Goal: Task Accomplishment & Management: Use online tool/utility

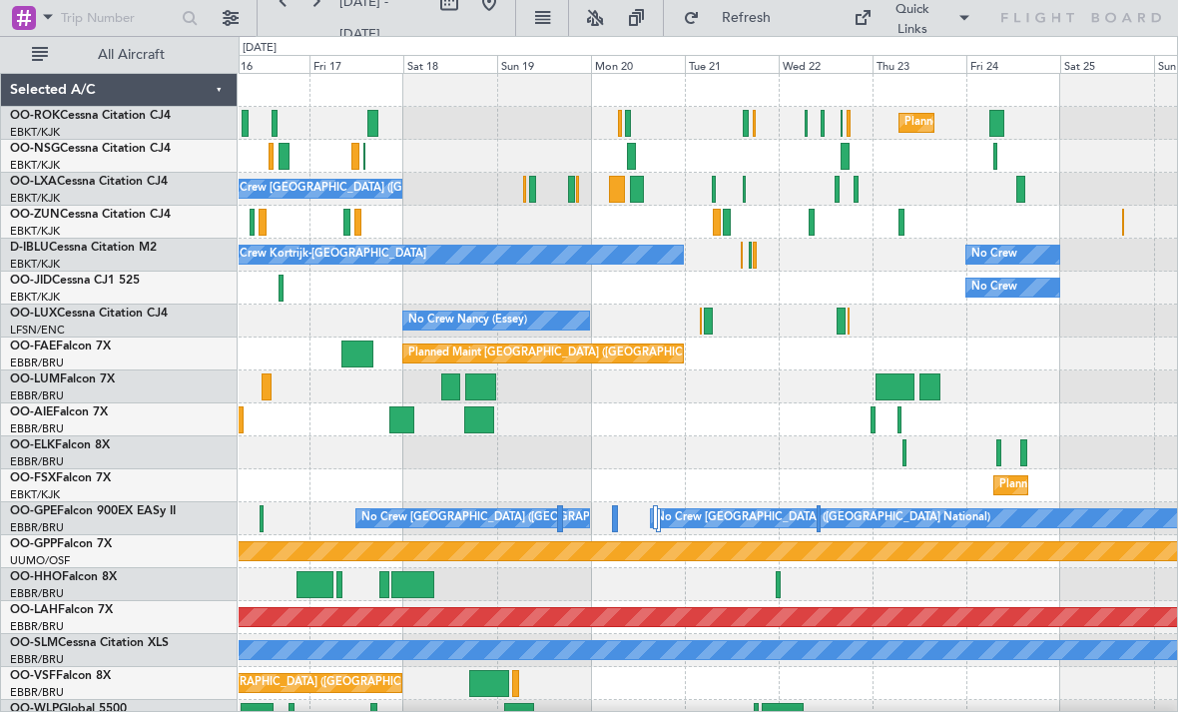
click at [737, 254] on div "No Crew Kortrijk-[GEOGRAPHIC_DATA] No Crew" at bounding box center [708, 255] width 939 height 33
click at [747, 252] on div "No Crew Kortrijk-[GEOGRAPHIC_DATA] No Crew" at bounding box center [708, 255] width 939 height 33
click at [746, 260] on div "No Crew Kortrijk-[GEOGRAPHIC_DATA] No Crew" at bounding box center [708, 255] width 939 height 33
click at [751, 257] on div at bounding box center [750, 255] width 3 height 27
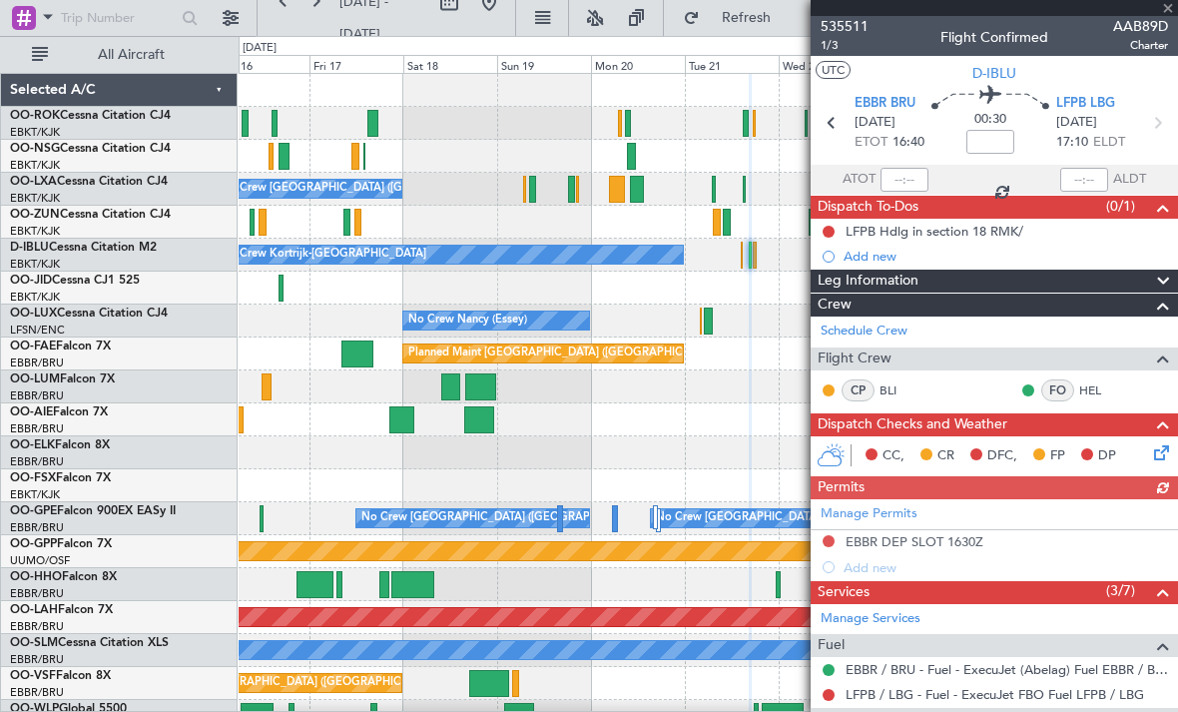
click at [1167, 7] on div at bounding box center [995, 8] width 368 height 16
click at [1166, 10] on span at bounding box center [1168, 9] width 20 height 18
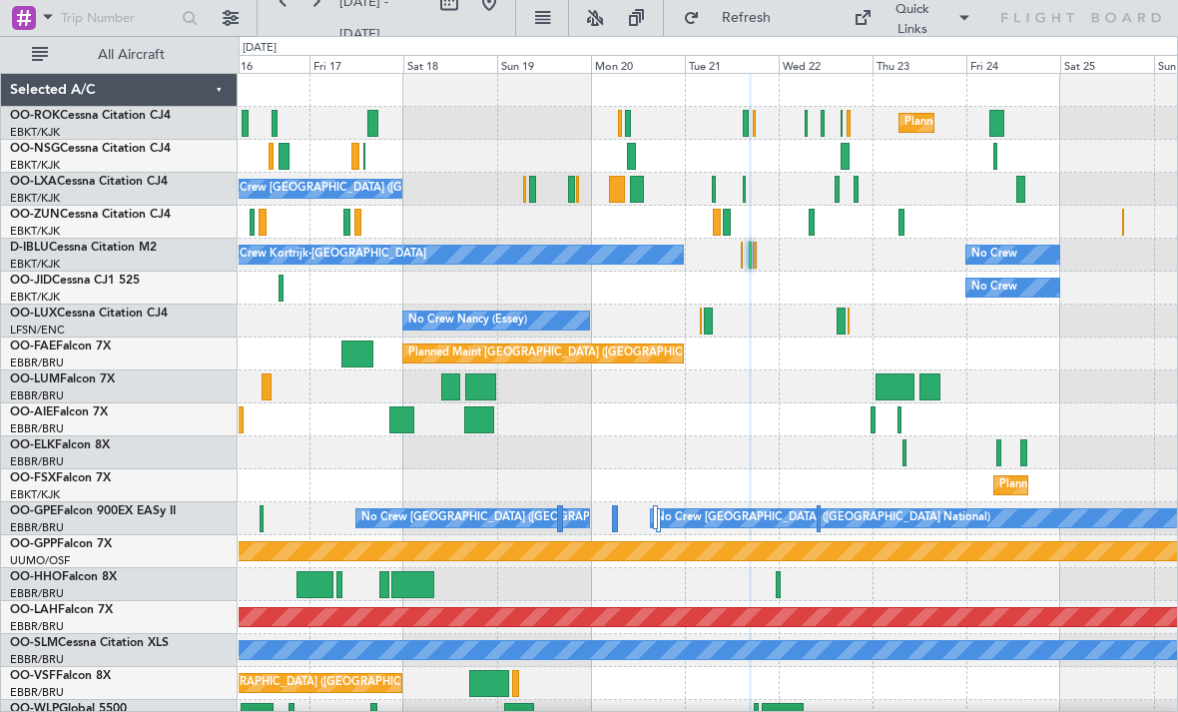
type input "0"
click at [630, 122] on div at bounding box center [628, 123] width 6 height 27
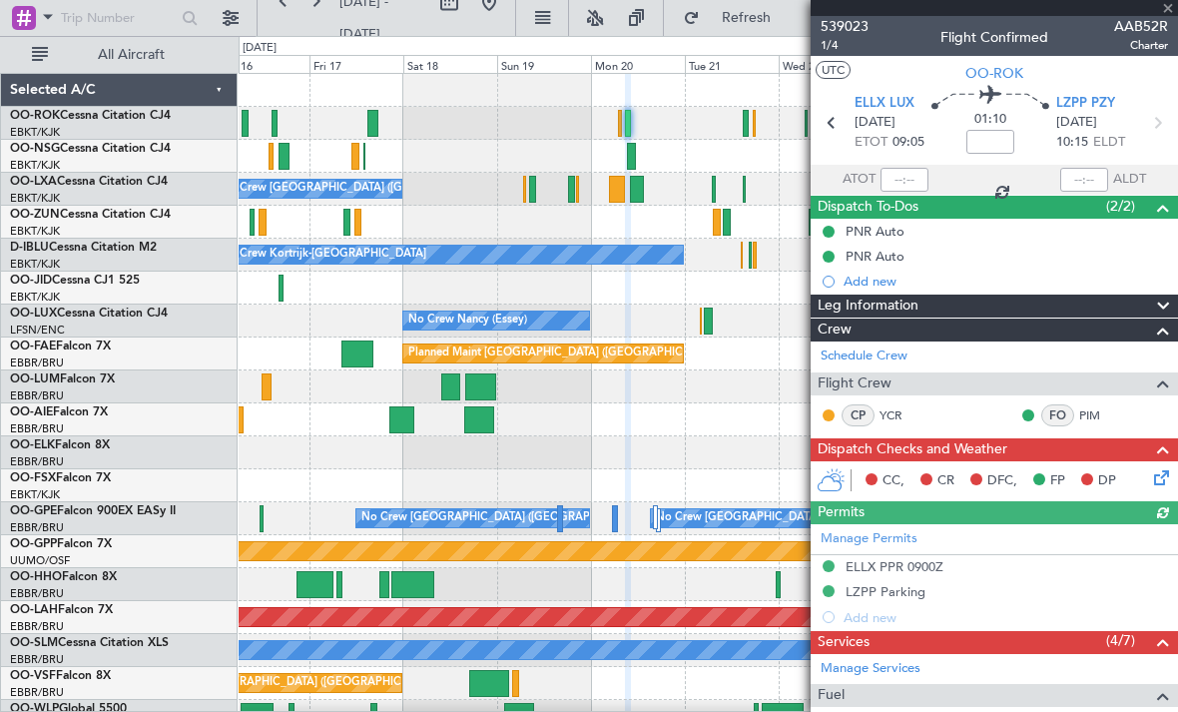
click at [1169, 12] on div at bounding box center [995, 8] width 368 height 16
click at [1172, 11] on span at bounding box center [1168, 9] width 20 height 18
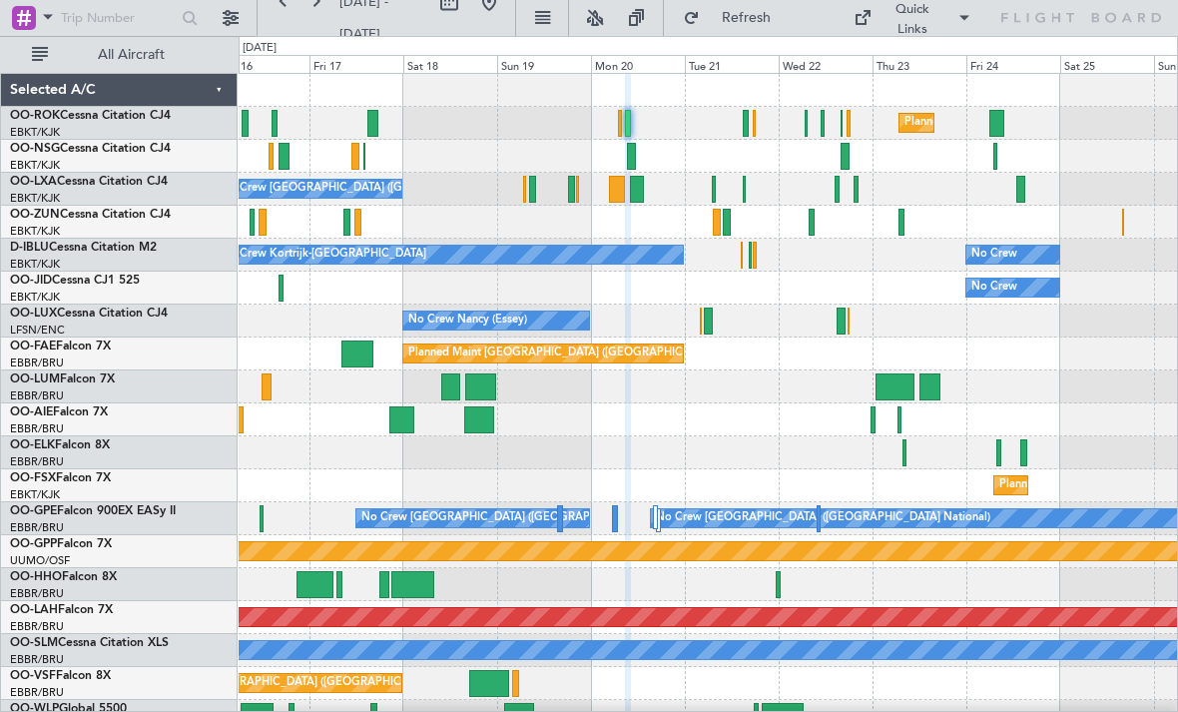
type input "0"
click at [637, 196] on div at bounding box center [637, 189] width 14 height 27
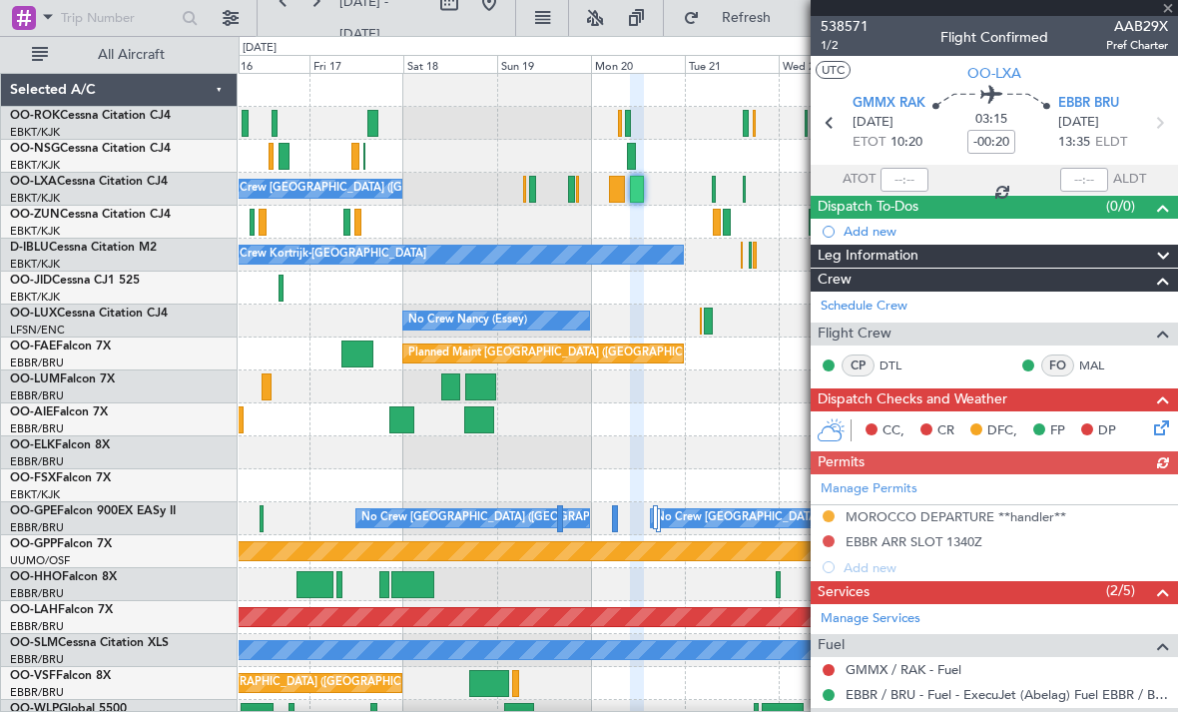
click at [1170, 9] on div at bounding box center [995, 8] width 368 height 16
click at [1168, 9] on div at bounding box center [995, 8] width 368 height 16
click at [1169, 15] on span at bounding box center [1168, 9] width 20 height 18
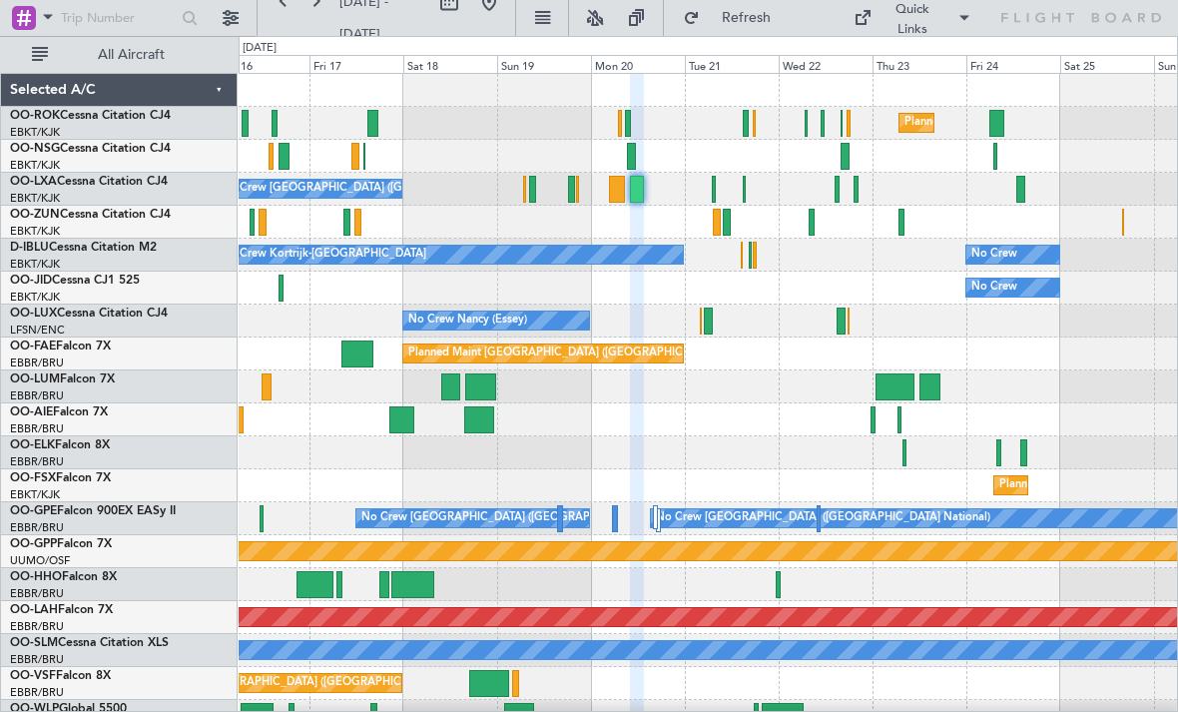
type input "0"
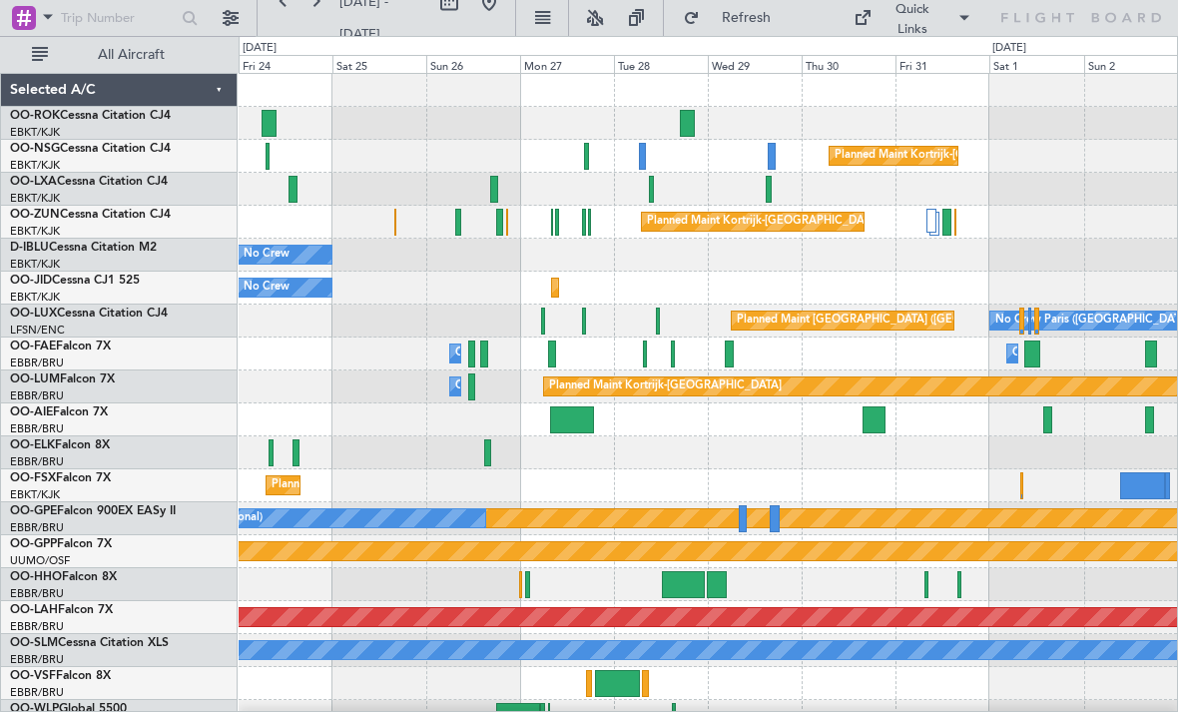
click at [654, 191] on div at bounding box center [708, 189] width 939 height 33
click at [652, 192] on div at bounding box center [651, 189] width 5 height 27
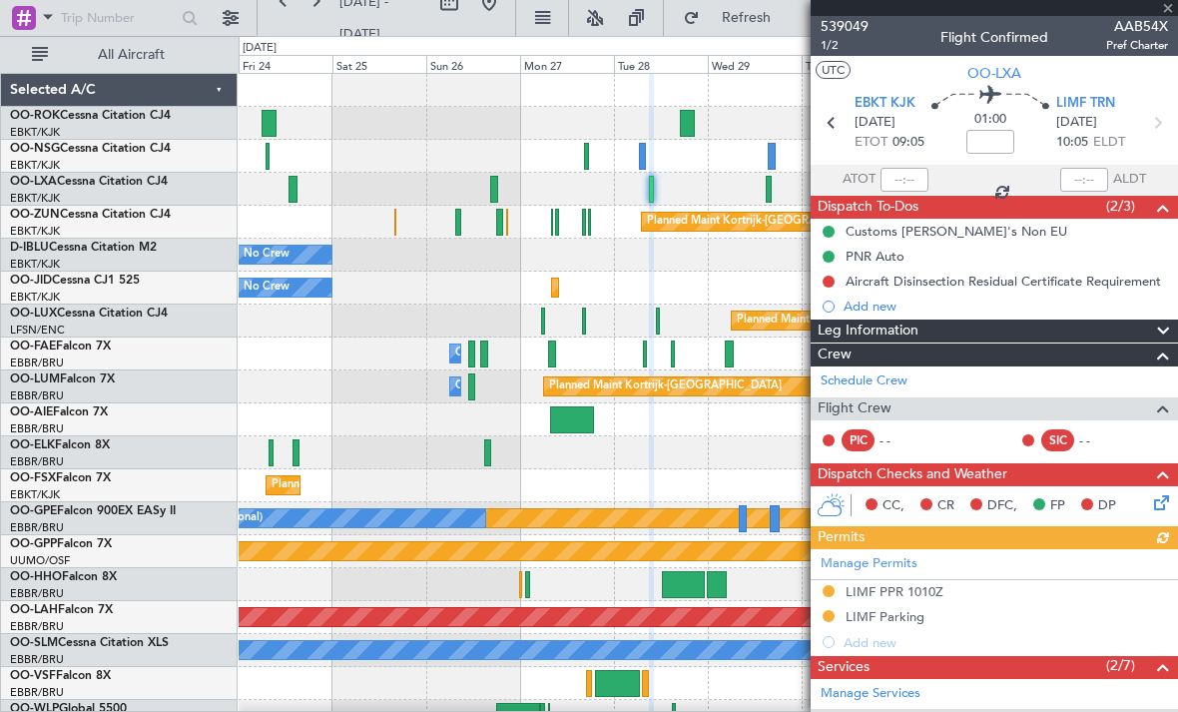
click at [1171, 10] on div at bounding box center [995, 8] width 368 height 16
click at [1168, 10] on span at bounding box center [1168, 9] width 20 height 18
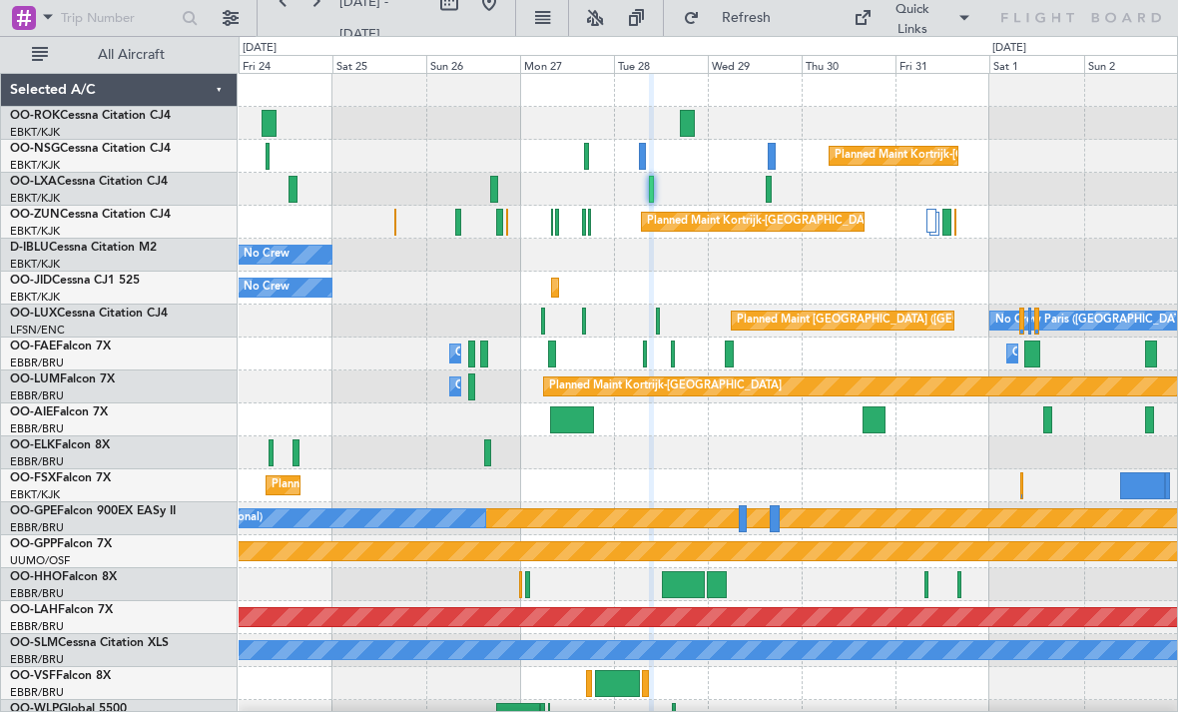
type input "0"
click at [687, 128] on div at bounding box center [687, 123] width 15 height 27
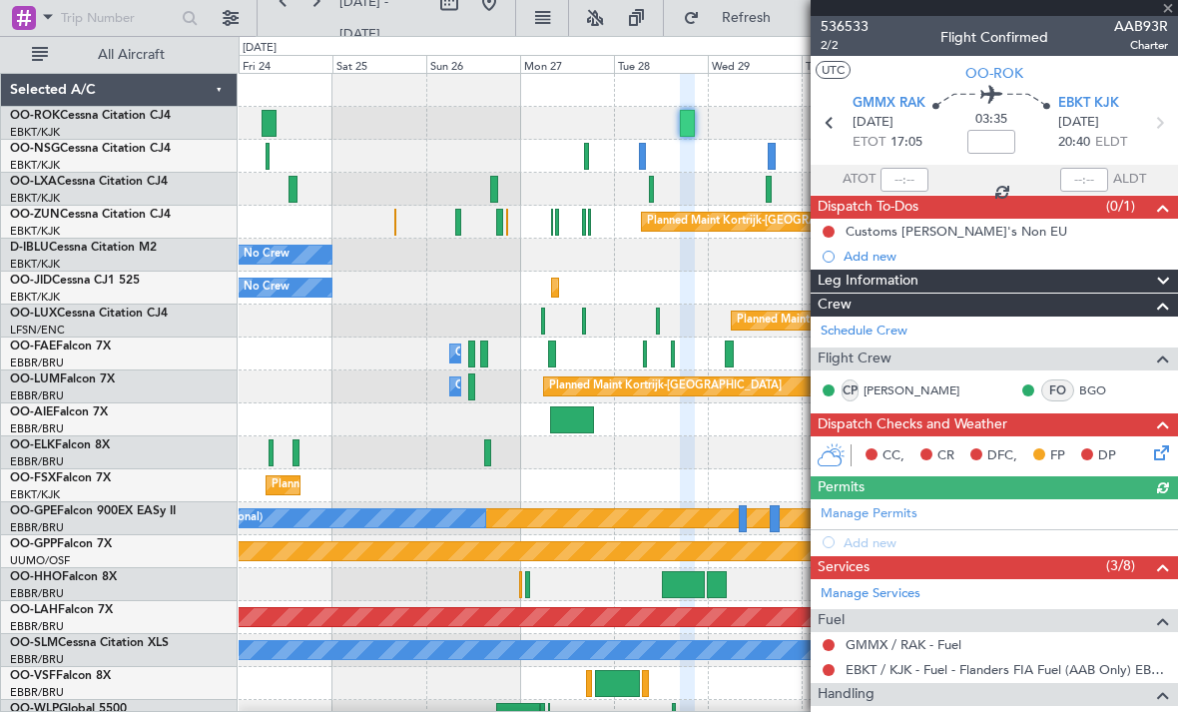
click at [1167, 9] on div at bounding box center [995, 8] width 368 height 16
click at [1167, 10] on span at bounding box center [1168, 9] width 20 height 18
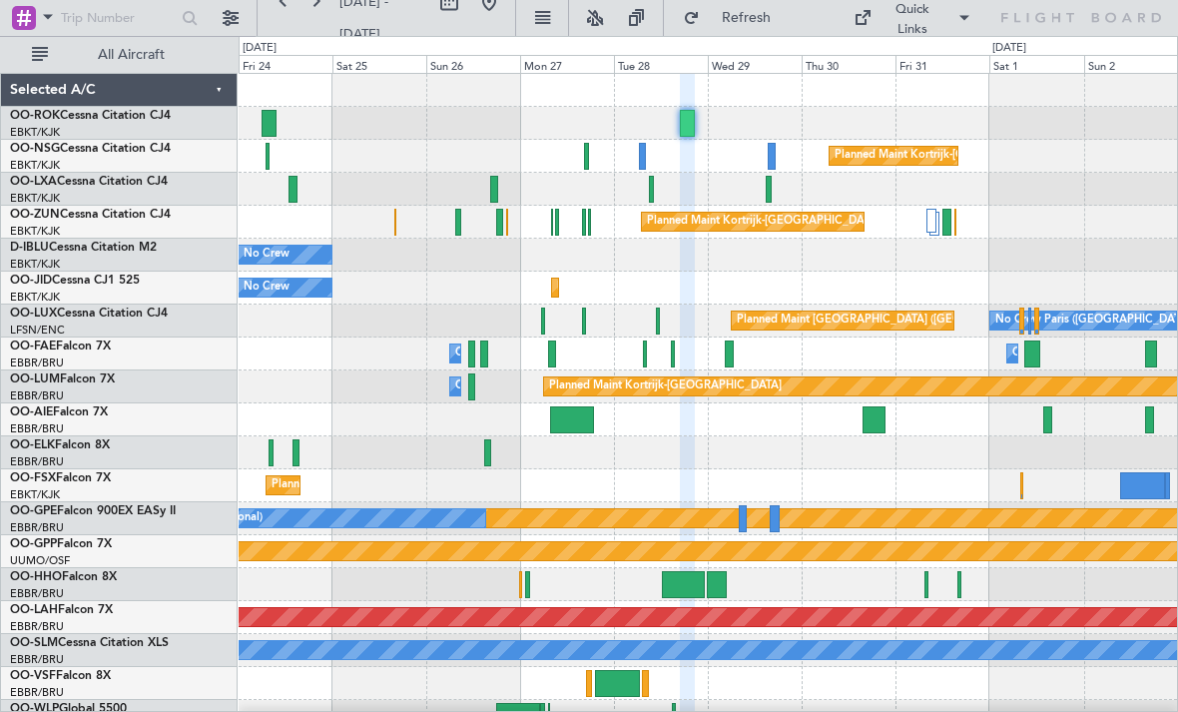
type input "0"
click at [268, 125] on div at bounding box center [269, 123] width 15 height 27
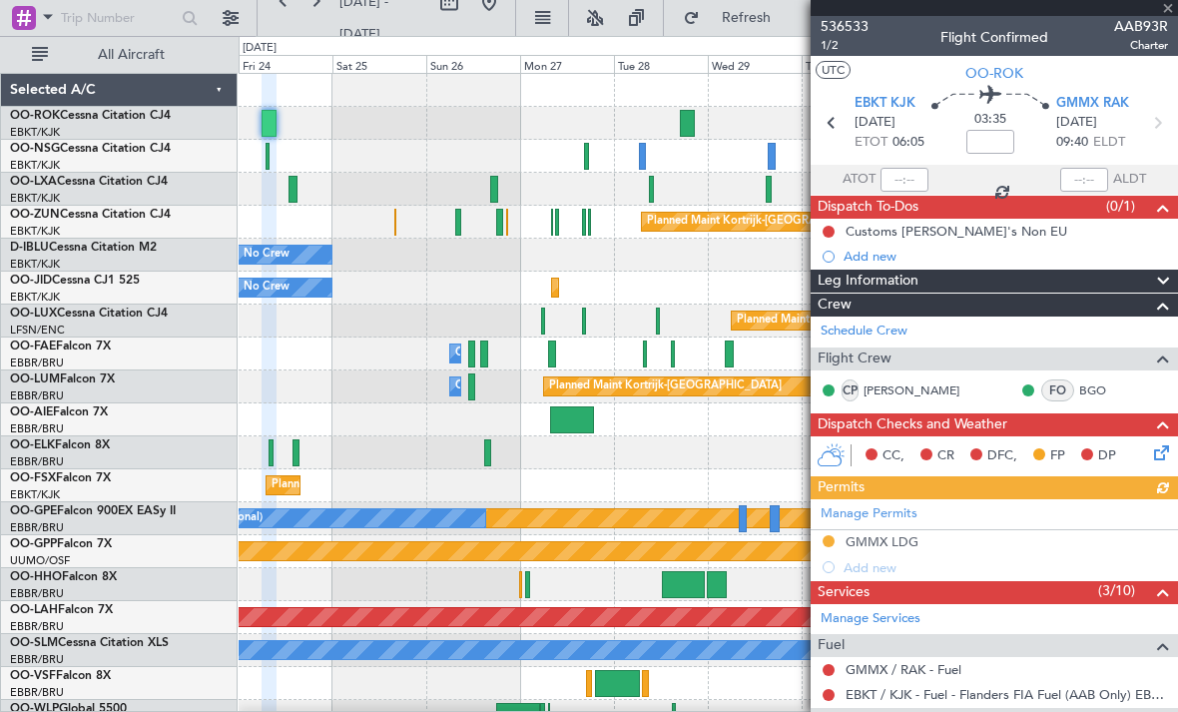
click at [1173, 9] on div at bounding box center [995, 8] width 368 height 16
click at [1171, 11] on span at bounding box center [1168, 9] width 20 height 18
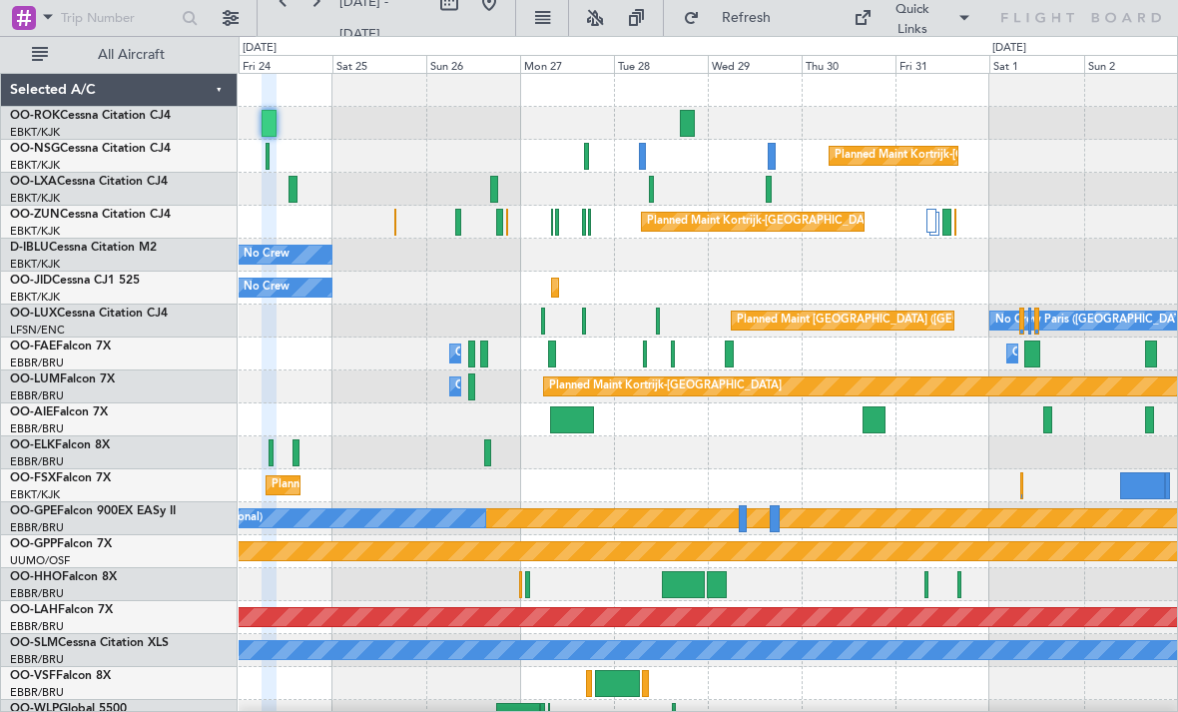
type input "0"
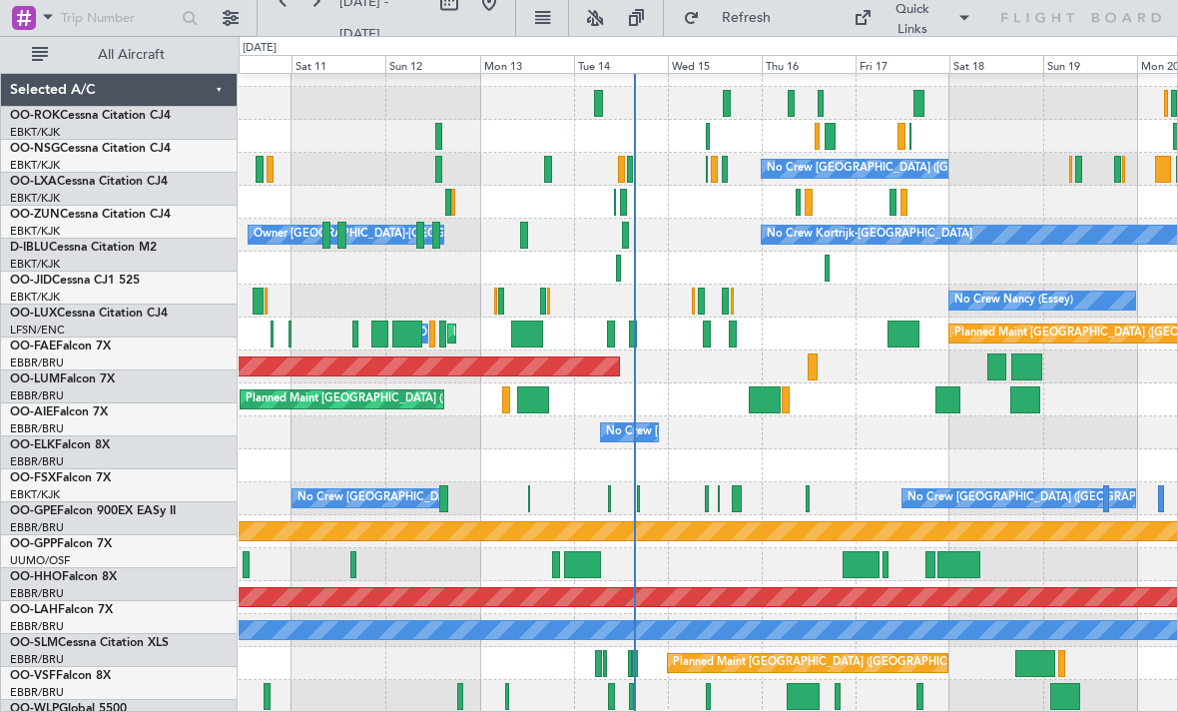
scroll to position [20, 0]
